Goal: Complete application form: Complete application form

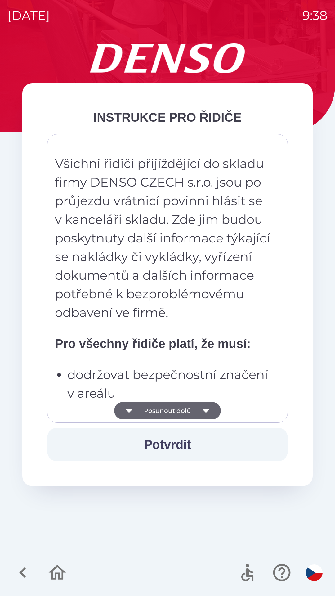
click at [178, 447] on button "Potvrdit" at bounding box center [167, 443] width 241 height 33
click at [181, 446] on button "Potvrdit" at bounding box center [167, 443] width 241 height 33
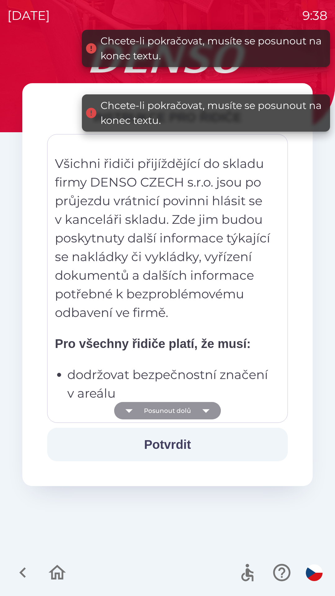
click at [198, 409] on icon "button" at bounding box center [205, 410] width 17 height 17
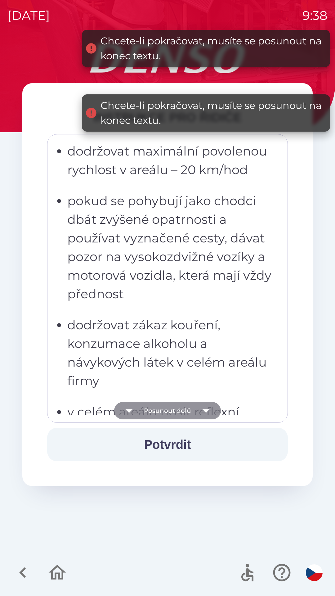
click at [196, 410] on button "Posunout dolů" at bounding box center [167, 410] width 107 height 17
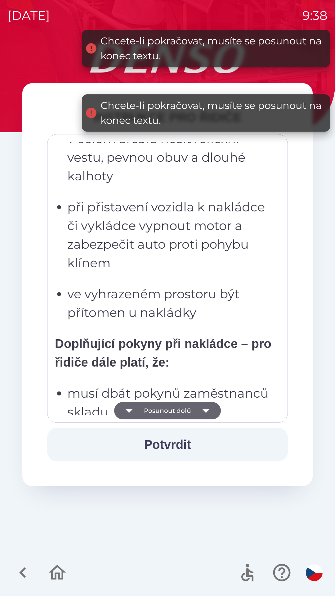
click at [196, 411] on button "Posunout dolů" at bounding box center [167, 410] width 107 height 17
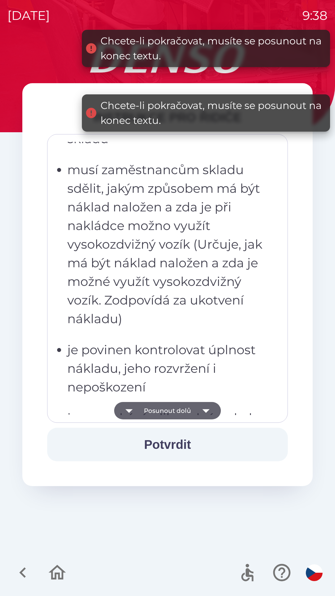
click at [196, 411] on button "Posunout dolů" at bounding box center [167, 410] width 107 height 17
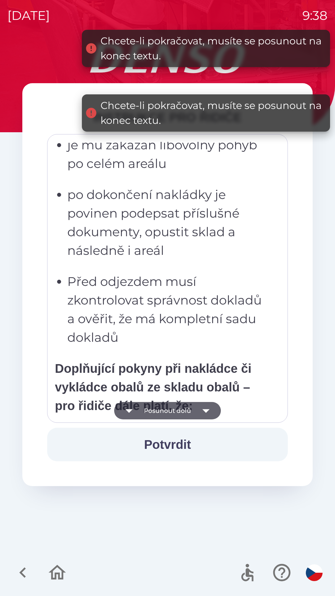
click at [194, 410] on button "Posunout dolů" at bounding box center [167, 410] width 107 height 17
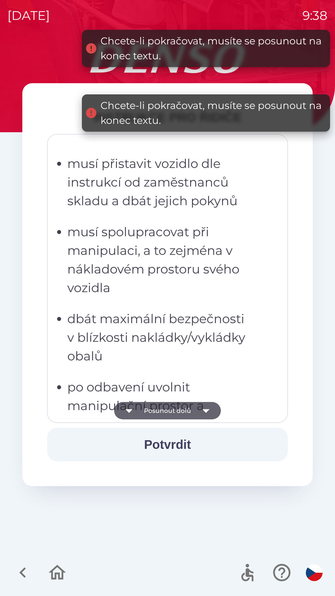
click at [193, 409] on button "Posunout dolů" at bounding box center [167, 410] width 107 height 17
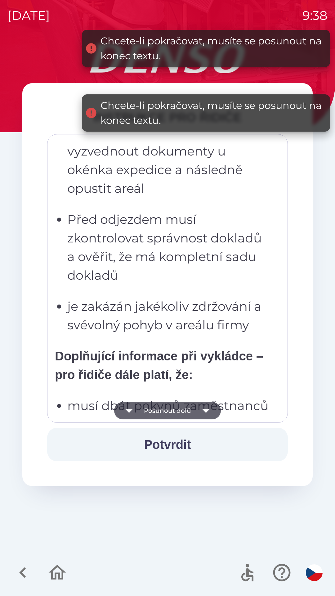
click at [190, 413] on button "Posunout dolů" at bounding box center [167, 410] width 107 height 17
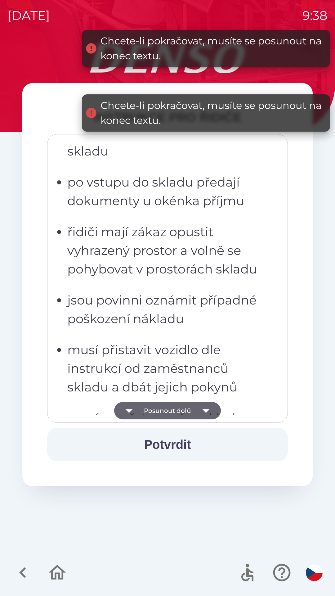
click at [190, 410] on button "Posunout dolů" at bounding box center [167, 410] width 107 height 17
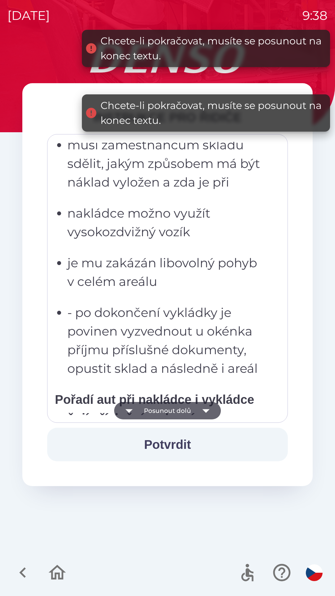
click at [193, 409] on button "Posunout dolů" at bounding box center [167, 410] width 107 height 17
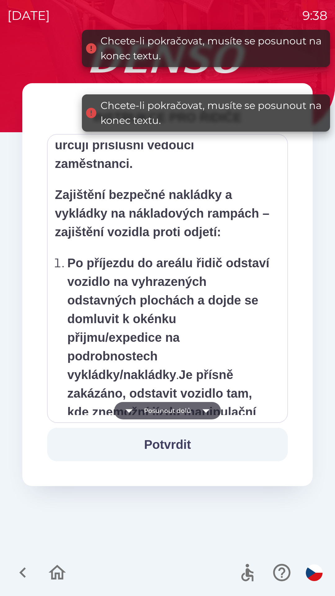
click at [198, 408] on icon "button" at bounding box center [205, 410] width 17 height 17
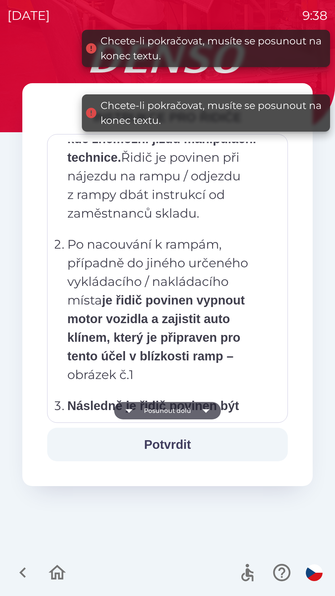
click at [203, 410] on icon "button" at bounding box center [205, 410] width 17 height 17
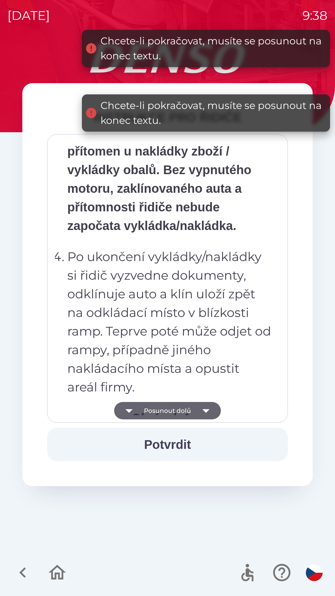
click at [208, 409] on icon "button" at bounding box center [205, 411] width 7 height 4
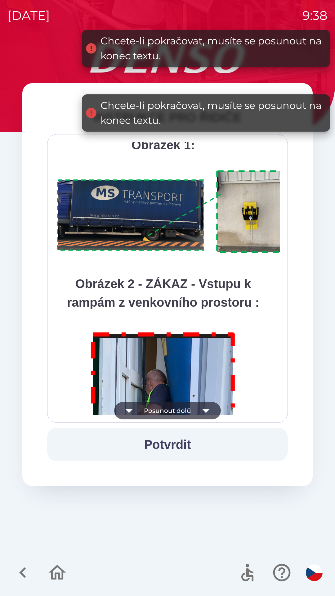
click at [208, 409] on icon "button" at bounding box center [205, 410] width 17 height 17
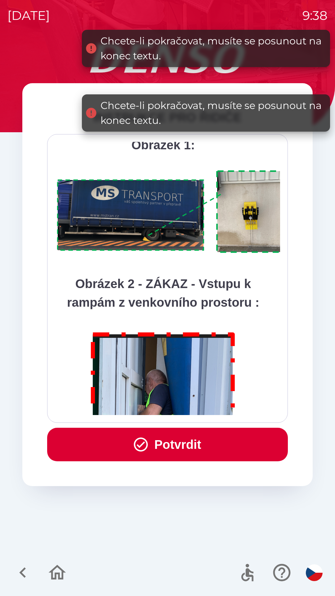
scroll to position [3486, 0]
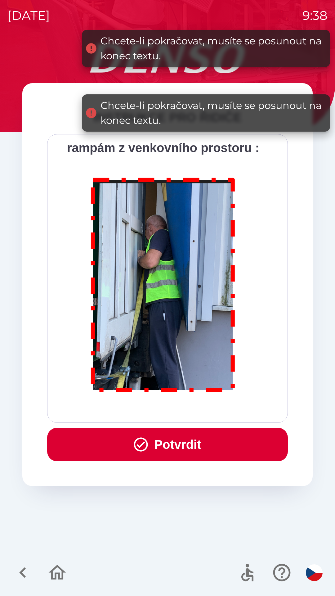
click at [209, 412] on div "Všichni řidiči přijíždějící do skladu firmy DENSO CZECH s.r.o. jsou po průjezdu…" at bounding box center [167, 278] width 225 height 273
click at [182, 447] on button "Potvrdit" at bounding box center [167, 443] width 241 height 33
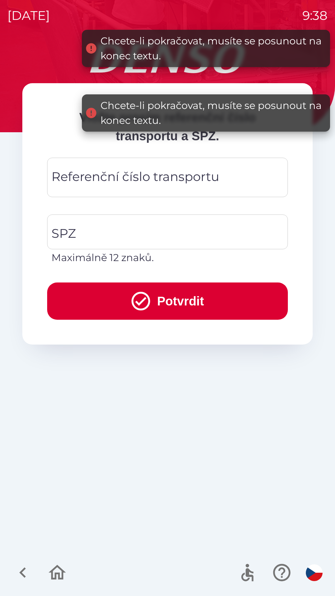
click at [114, 176] on div "Referenční číslo transportu Referenční číslo transportu" at bounding box center [167, 177] width 241 height 39
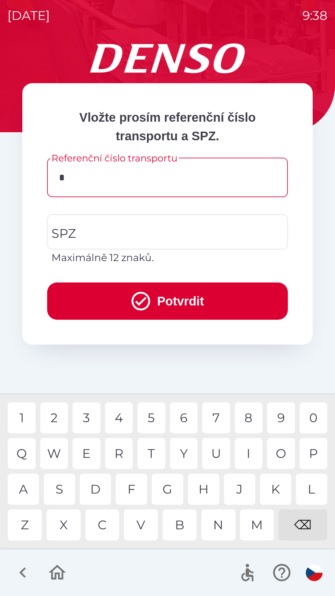
click at [94, 409] on div "3" at bounding box center [87, 417] width 28 height 31
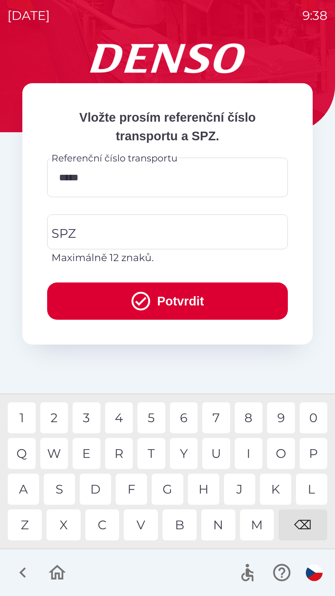
type input "******"
click at [147, 238] on input "SPZ" at bounding box center [163, 231] width 226 height 29
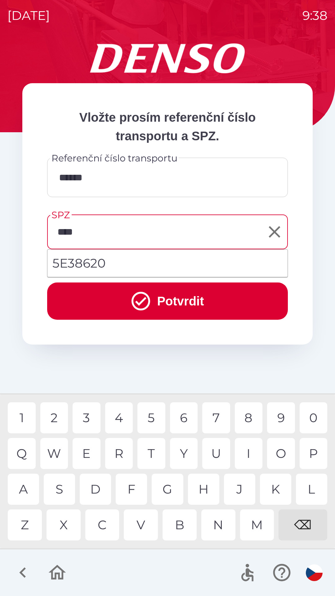
click at [249, 424] on div "8" at bounding box center [249, 417] width 28 height 31
type input "*******"
click at [78, 418] on div "3" at bounding box center [87, 417] width 28 height 31
click at [136, 295] on icon "submit" at bounding box center [141, 301] width 22 height 22
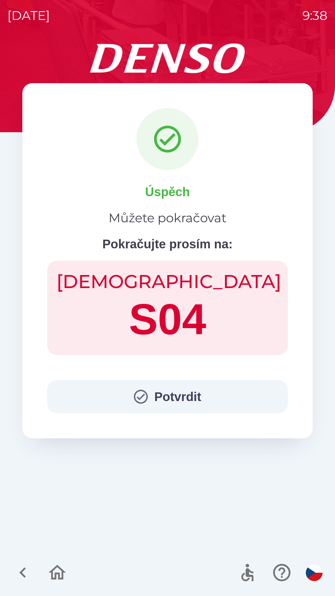
click at [114, 387] on button "Potvrdit" at bounding box center [167, 396] width 241 height 33
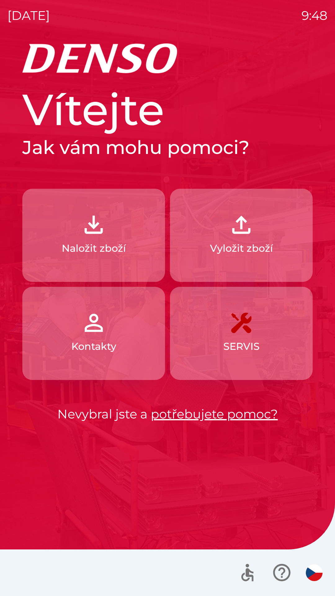
click at [94, 235] on img "button" at bounding box center [93, 224] width 27 height 27
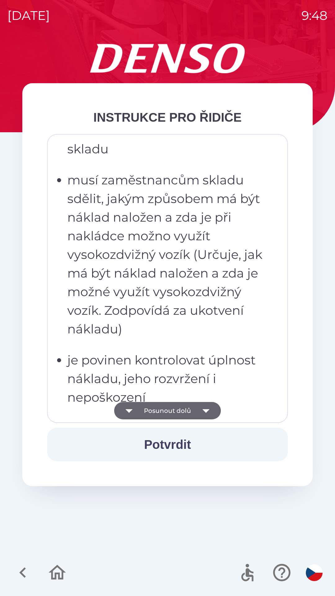
click at [136, 283] on p "musí zaměstnancům skladu sdělit, jakým způsobem má být náklad naložen a zda je …" at bounding box center [169, 254] width 204 height 167
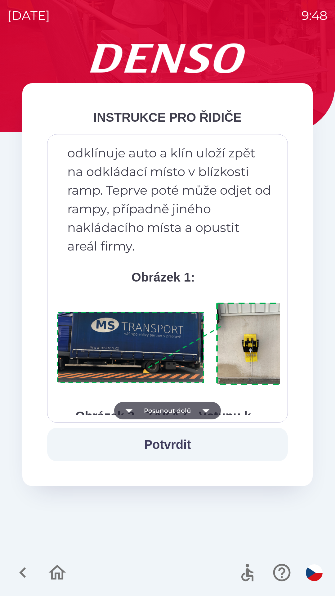
scroll to position [3486, 0]
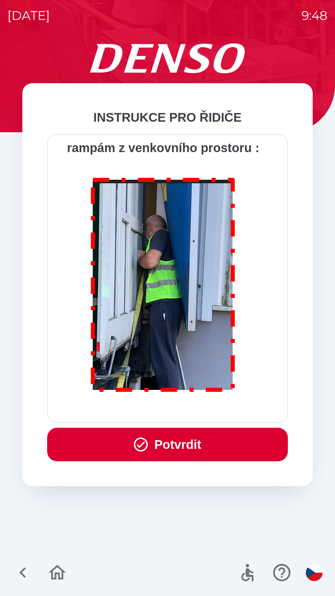
click at [165, 438] on button "Potvrdit" at bounding box center [167, 443] width 241 height 33
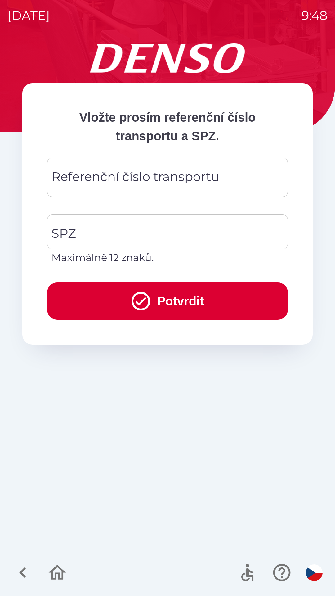
click at [91, 181] on div "Referenční číslo transportu Referenční číslo transportu" at bounding box center [167, 177] width 241 height 39
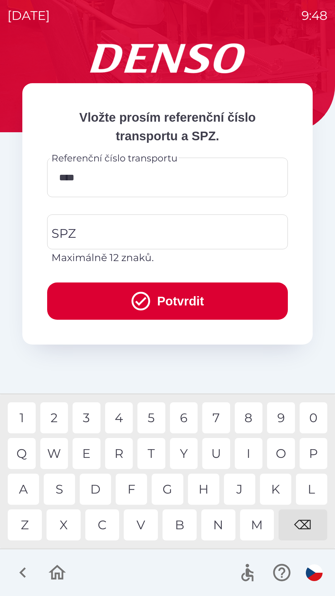
click at [252, 420] on div "8" at bounding box center [249, 417] width 28 height 31
type input "******"
click at [78, 230] on input "SPZ" at bounding box center [163, 231] width 226 height 29
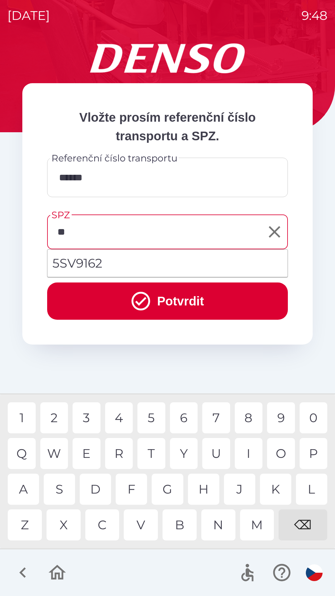
click at [64, 484] on div "S" at bounding box center [59, 488] width 31 height 31
click at [222, 523] on div "N" at bounding box center [218, 524] width 34 height 31
click at [310, 415] on div "0" at bounding box center [314, 417] width 28 height 31
type input "*******"
click at [167, 293] on button "Potvrdit" at bounding box center [167, 300] width 241 height 37
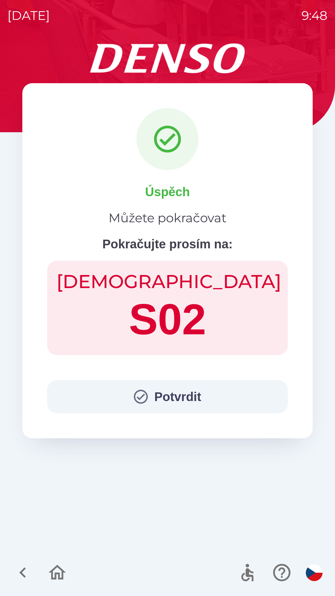
click at [170, 397] on button "Potvrdit" at bounding box center [167, 396] width 241 height 33
